Goal: Information Seeking & Learning: Find specific fact

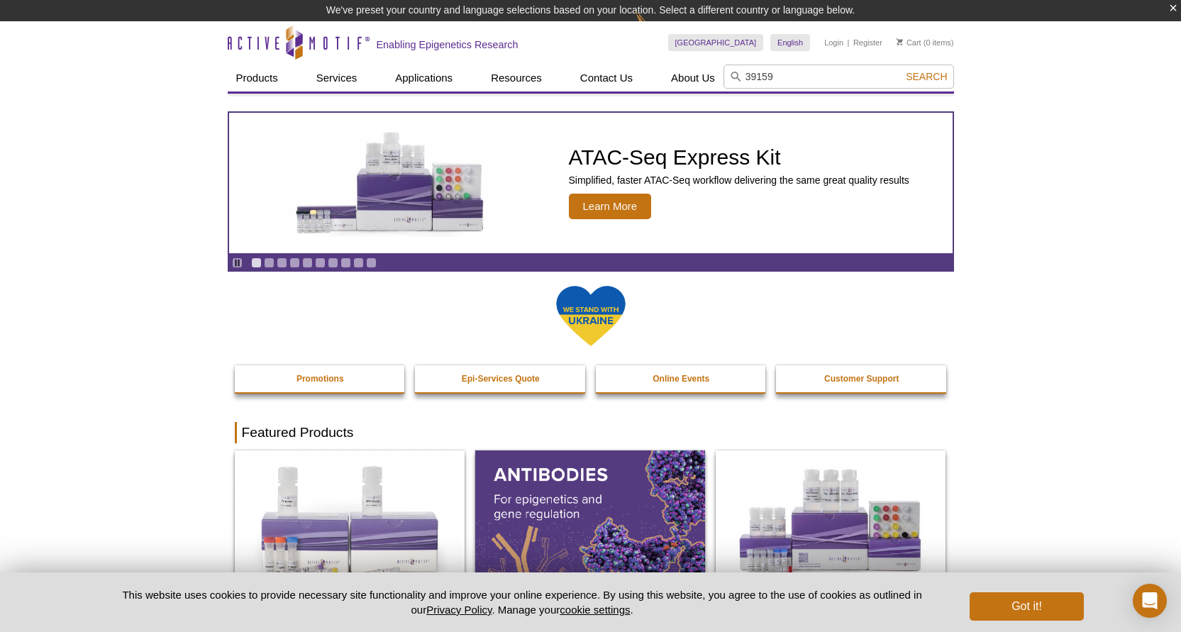
type input "39159"
click at [901, 70] on button "Search" at bounding box center [926, 76] width 50 height 13
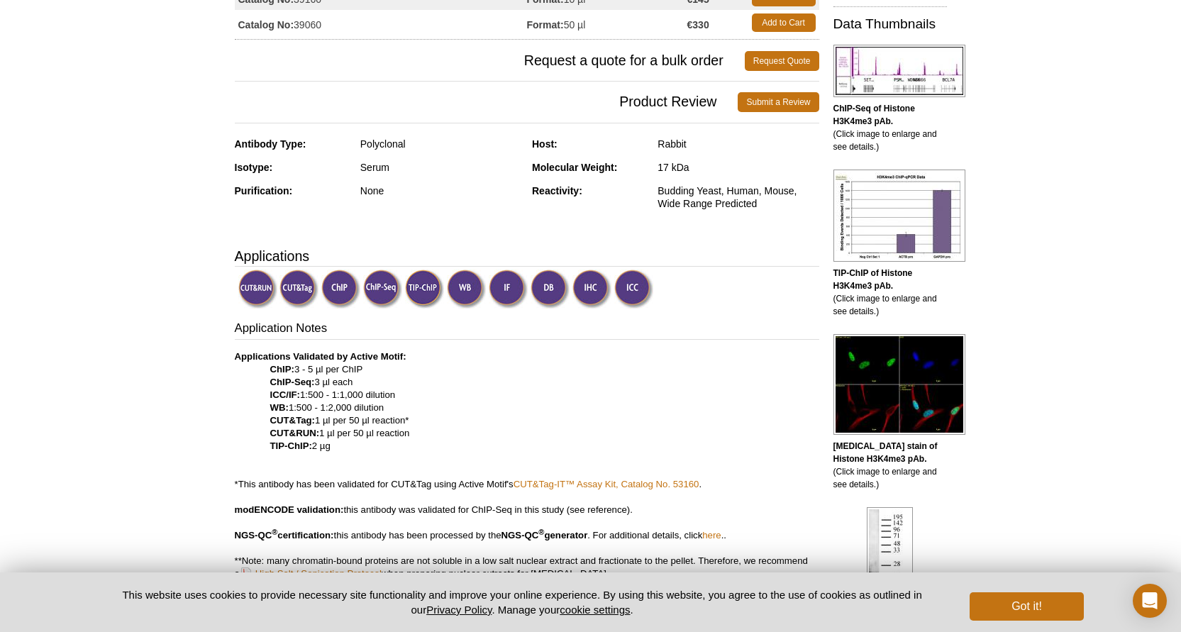
scroll to position [316, 0]
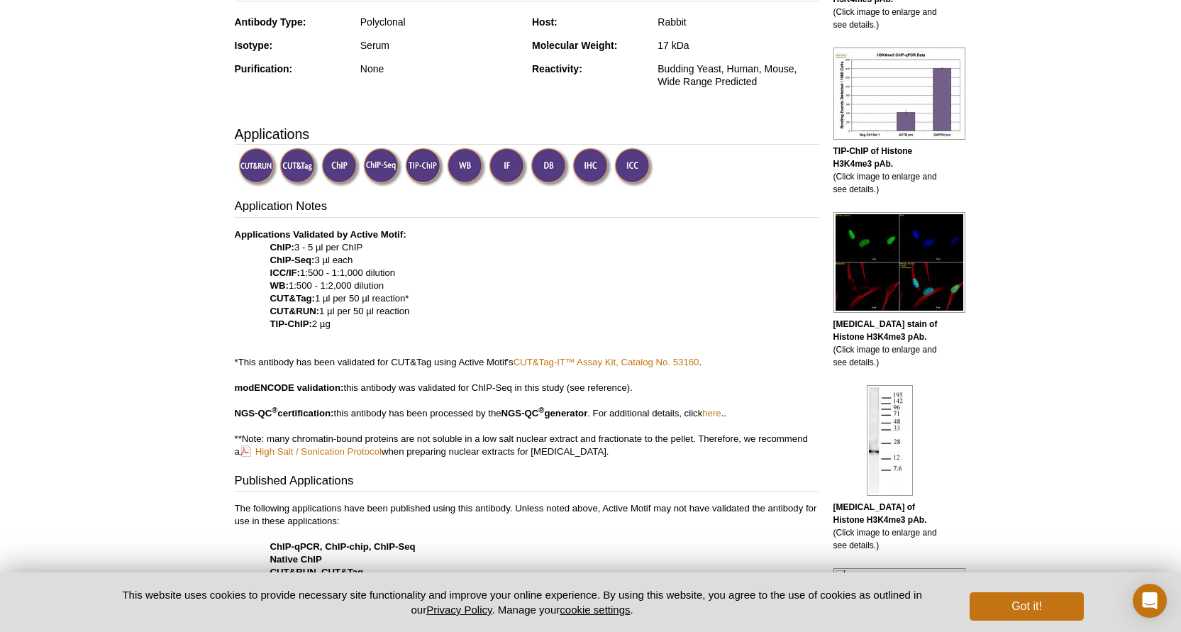
drag, startPoint x: 416, startPoint y: 311, endPoint x: 268, endPoint y: 311, distance: 148.2
click at [268, 311] on p "Applications Validated by Active Motif: ChIP: 3 - 5 µl per ChIP ChIP-Seq: 3 µl …" at bounding box center [527, 343] width 584 height 230
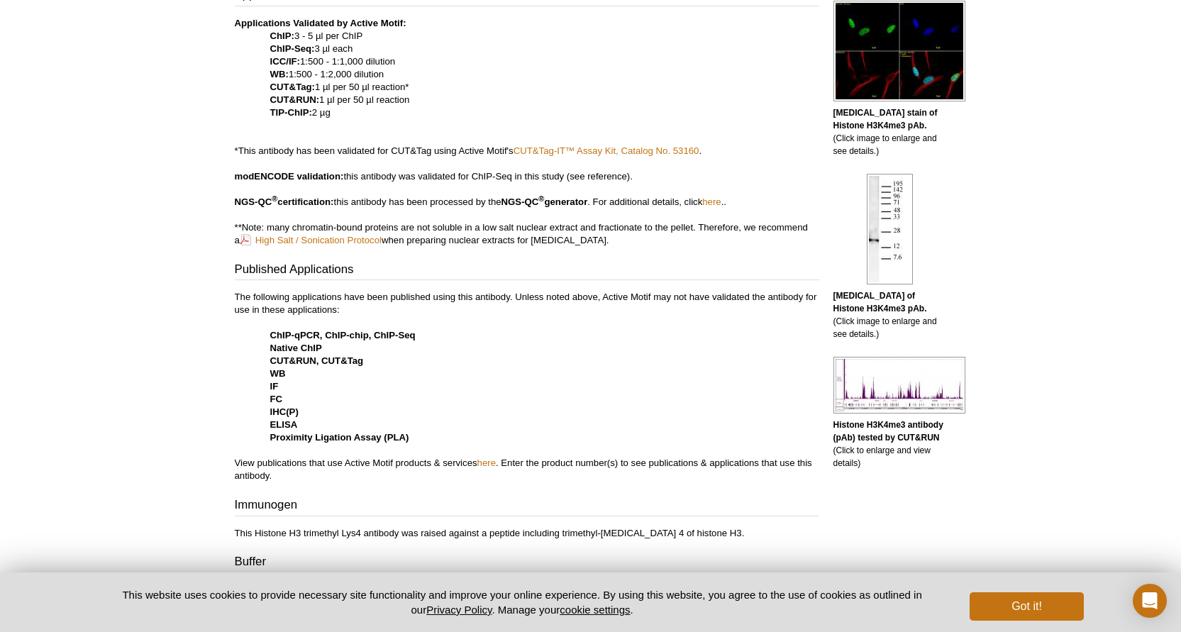
scroll to position [0, 0]
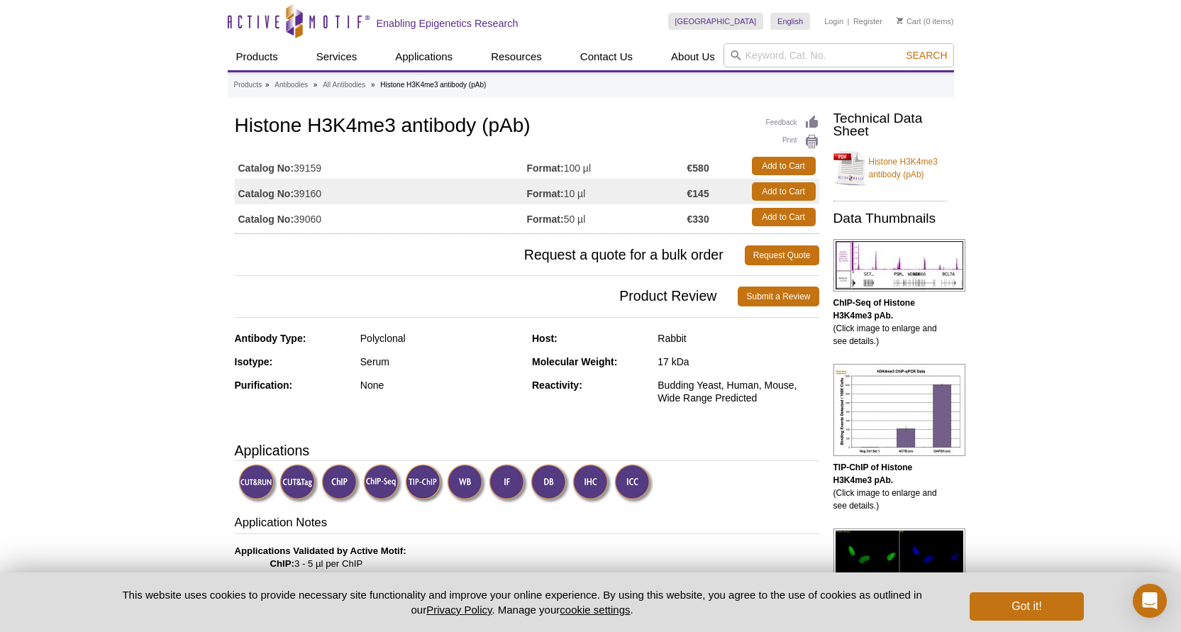
click at [340, 486] on img at bounding box center [340, 483] width 39 height 39
click at [293, 488] on img at bounding box center [298, 483] width 39 height 39
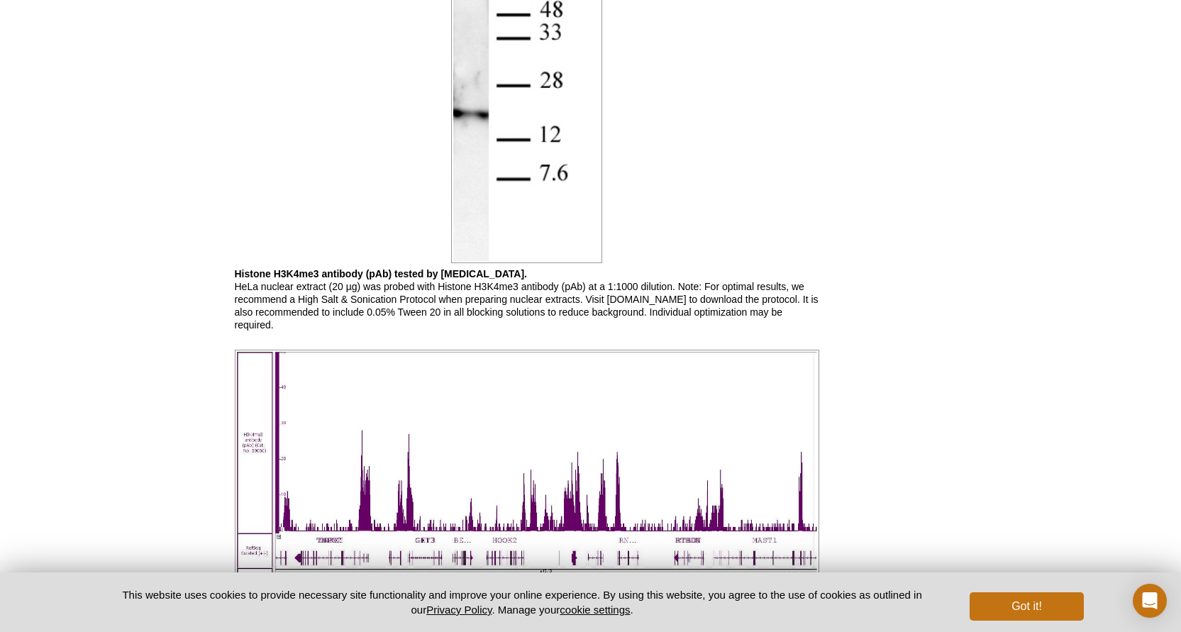
scroll to position [2538, 0]
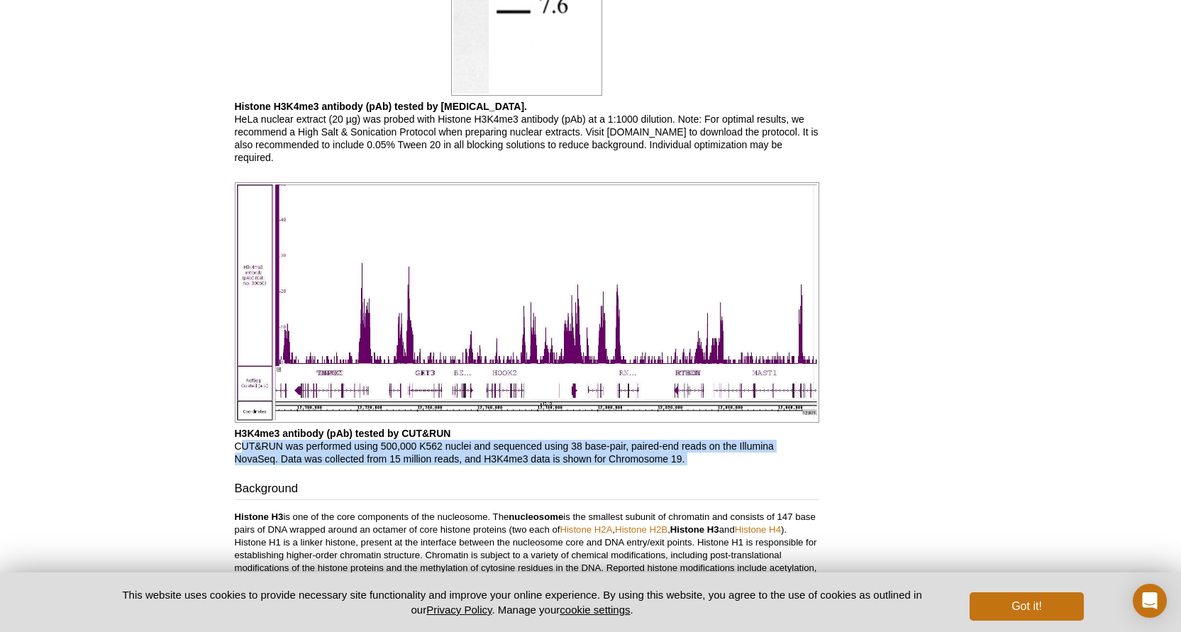
drag, startPoint x: 238, startPoint y: 350, endPoint x: 256, endPoint y: 384, distance: 39.0
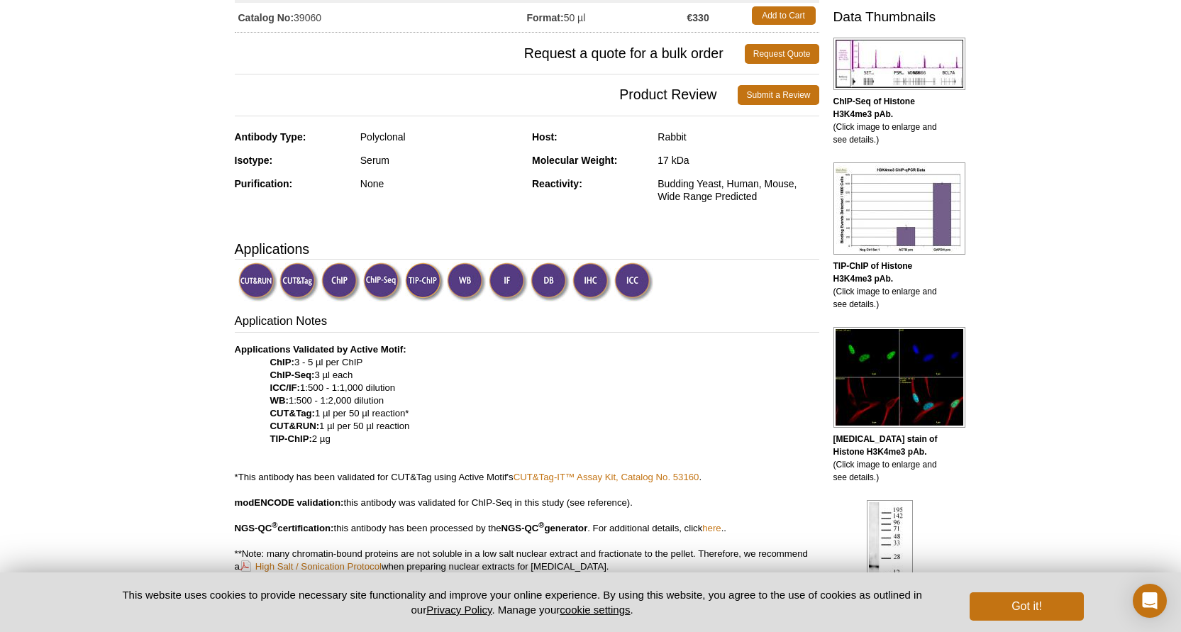
scroll to position [0, 0]
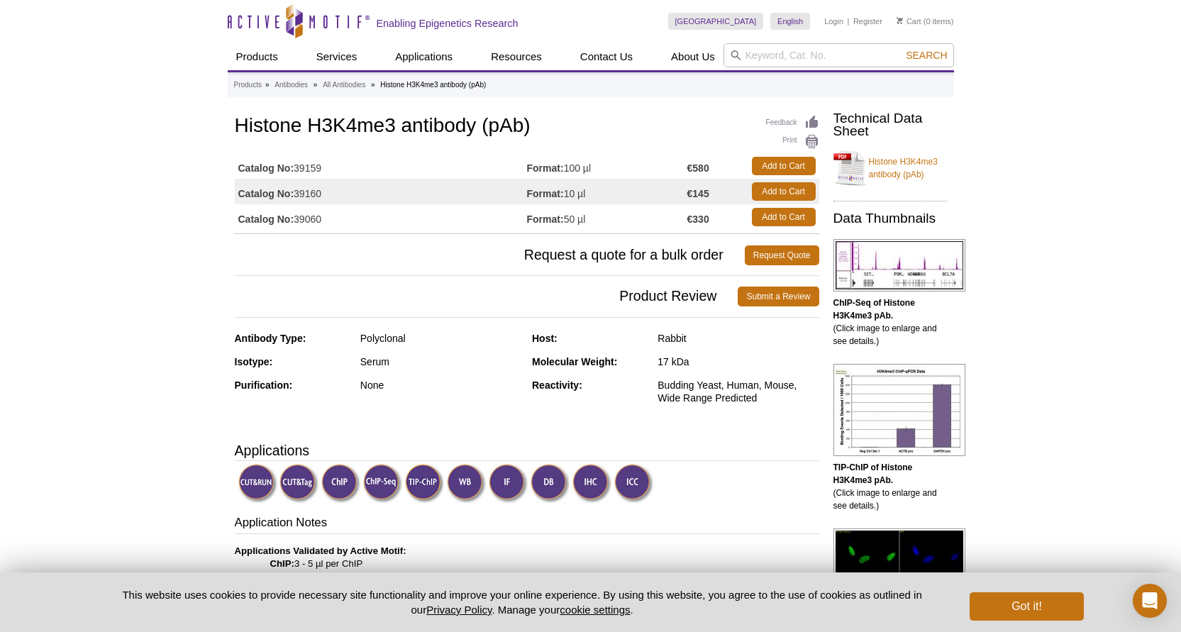
click at [486, 123] on h1 "Histone H3K4me3 antibody (pAb)" at bounding box center [527, 127] width 584 height 24
drag, startPoint x: 233, startPoint y: 122, endPoint x: 471, endPoint y: 121, distance: 238.2
copy h1 "Histone H3K4me3 antibody"
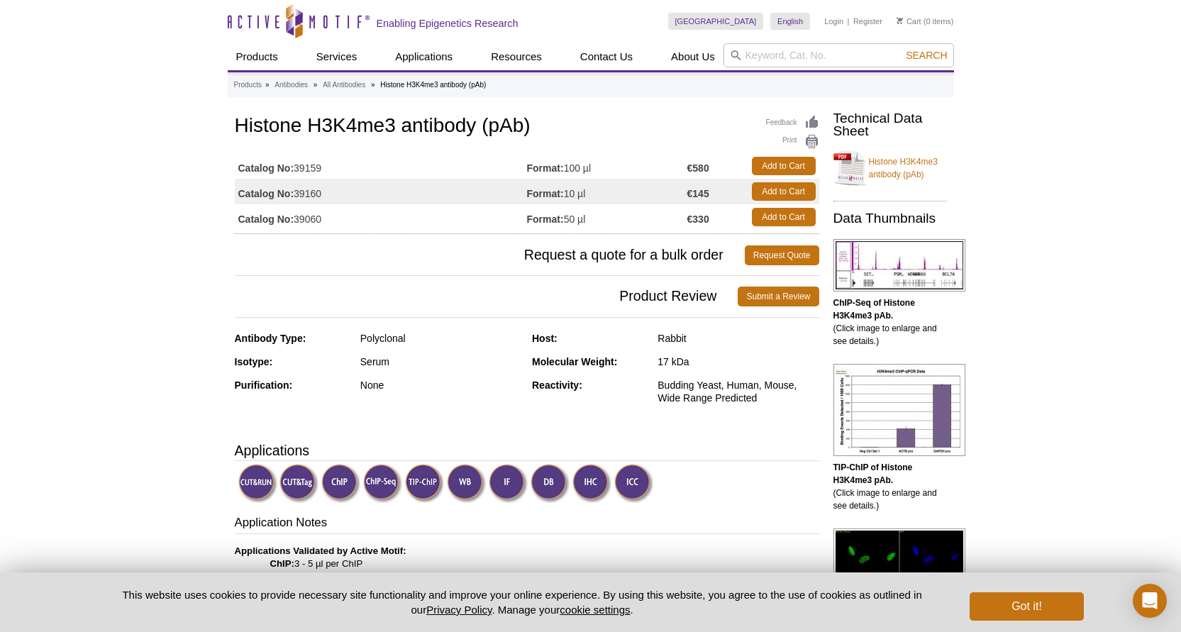
drag, startPoint x: 597, startPoint y: 190, endPoint x: 525, endPoint y: 190, distance: 72.3
click at [525, 190] on tr "Catalog No: 39160 Format: 10 µl €145 Add to Cart" at bounding box center [527, 192] width 584 height 26
click at [481, 206] on td "Catalog No: 39060" at bounding box center [381, 217] width 292 height 26
click at [335, 196] on td "Catalog No: 39160" at bounding box center [381, 192] width 292 height 26
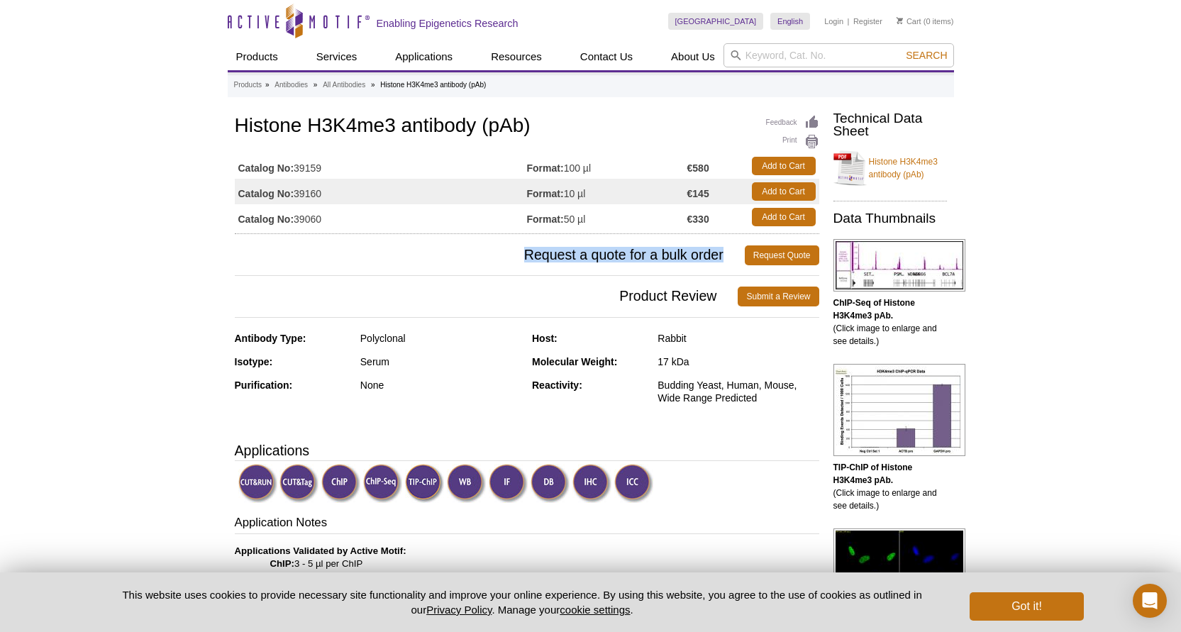
drag, startPoint x: 518, startPoint y: 253, endPoint x: 725, endPoint y: 254, distance: 207.0
click at [725, 254] on span "Request a quote for a bulk order" at bounding box center [490, 255] width 510 height 20
click at [383, 208] on td "Catalog No: 39060" at bounding box center [381, 217] width 292 height 26
click at [601, 224] on td "Format: 50 µl" at bounding box center [607, 217] width 160 height 26
drag, startPoint x: 590, startPoint y: 194, endPoint x: 565, endPoint y: 195, distance: 24.8
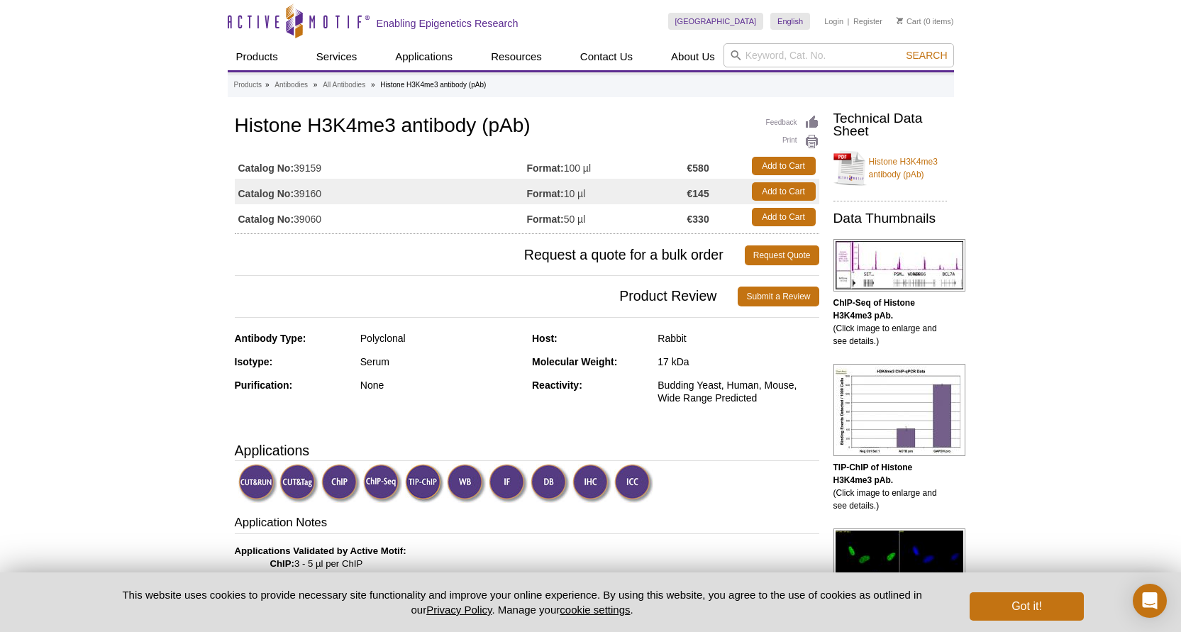
click at [565, 195] on td "Format: 10 µl" at bounding box center [607, 192] width 160 height 26
copy td "10 µl"
drag, startPoint x: 711, startPoint y: 196, endPoint x: 566, endPoint y: 197, distance: 145.3
click at [566, 197] on tr "Catalog No: 39160 Format: 10 µl €145 Add to Cart" at bounding box center [527, 192] width 584 height 26
copy tr "10 µl €145"
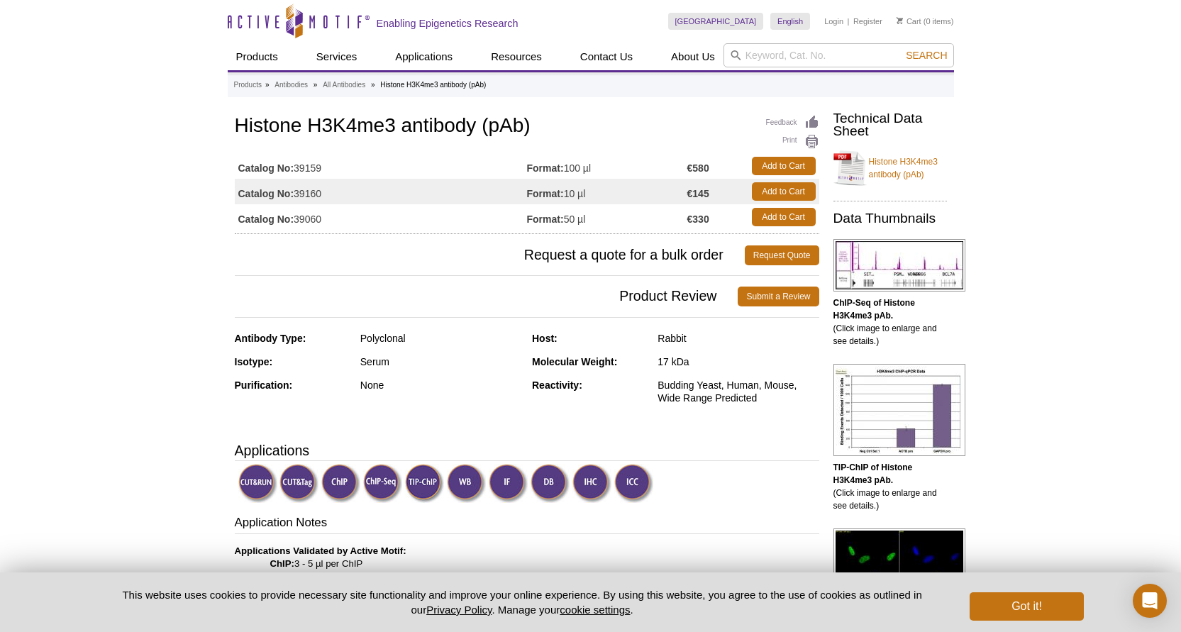
click at [687, 205] on td "€330" at bounding box center [715, 217] width 57 height 26
drag, startPoint x: 711, startPoint y: 200, endPoint x: 674, endPoint y: 200, distance: 37.6
click at [674, 200] on tr "Catalog No: 39160 Format: 10 µl €145 Add to Cart" at bounding box center [527, 192] width 584 height 26
copy tr "10 µl €145"
click at [688, 199] on strong "€145" at bounding box center [698, 193] width 22 height 13
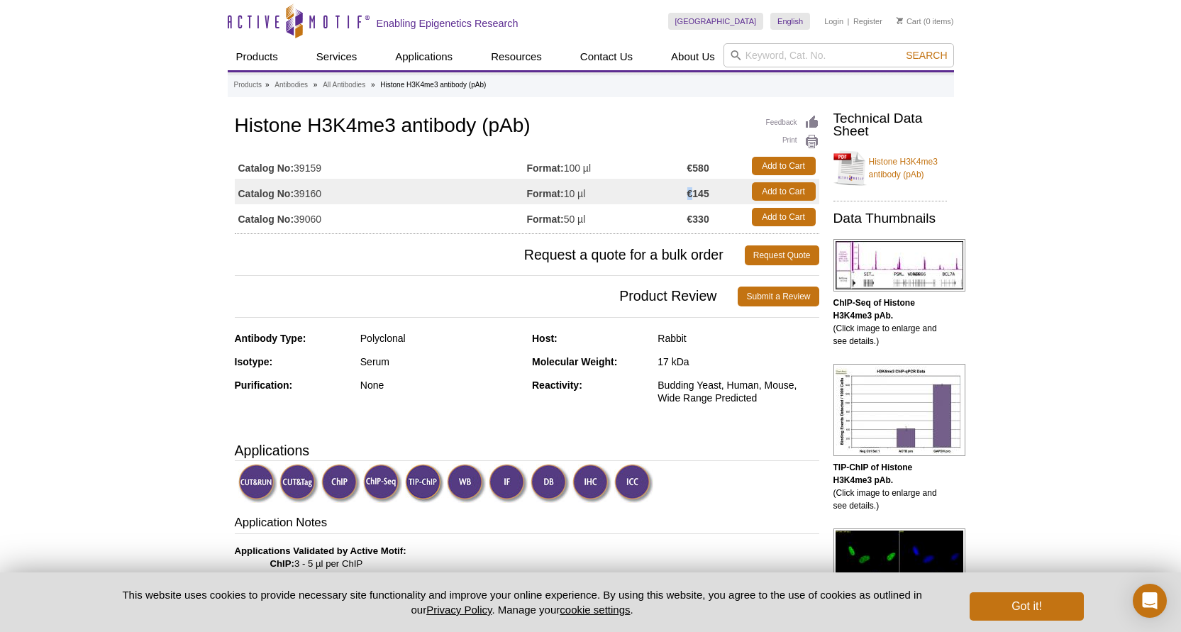
click at [687, 195] on strong "€145" at bounding box center [698, 193] width 22 height 13
copy strong "€"
